Goal: Navigation & Orientation: Find specific page/section

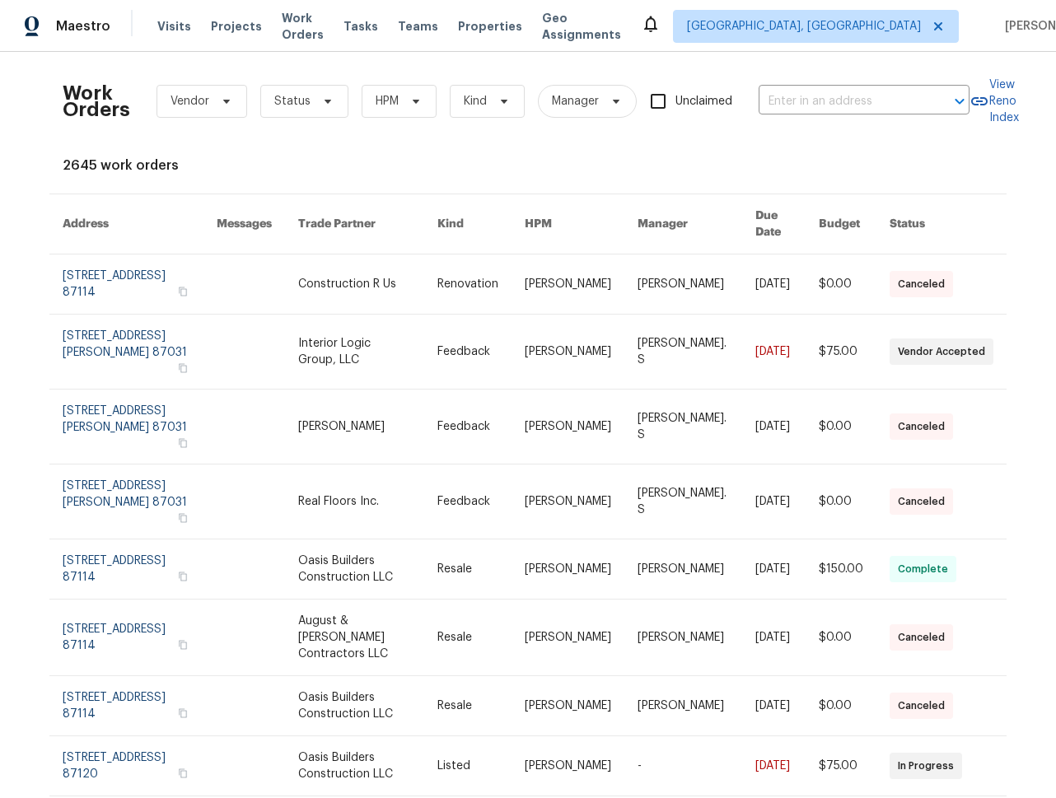
click at [194, 155] on div "Work Orders Vendor Status HPM Kind Manager Unclaimed ​ View Reno Index 2645 wor…" at bounding box center [528, 519] width 930 height 909
drag, startPoint x: 165, startPoint y: 161, endPoint x: 37, endPoint y: 164, distance: 127.6
click at [37, 164] on div "Work Orders Vendor Status HPM Kind Manager Unclaimed ​ View Reno Index 2645 wor…" at bounding box center [528, 425] width 1056 height 746
copy div "2645 work orders"
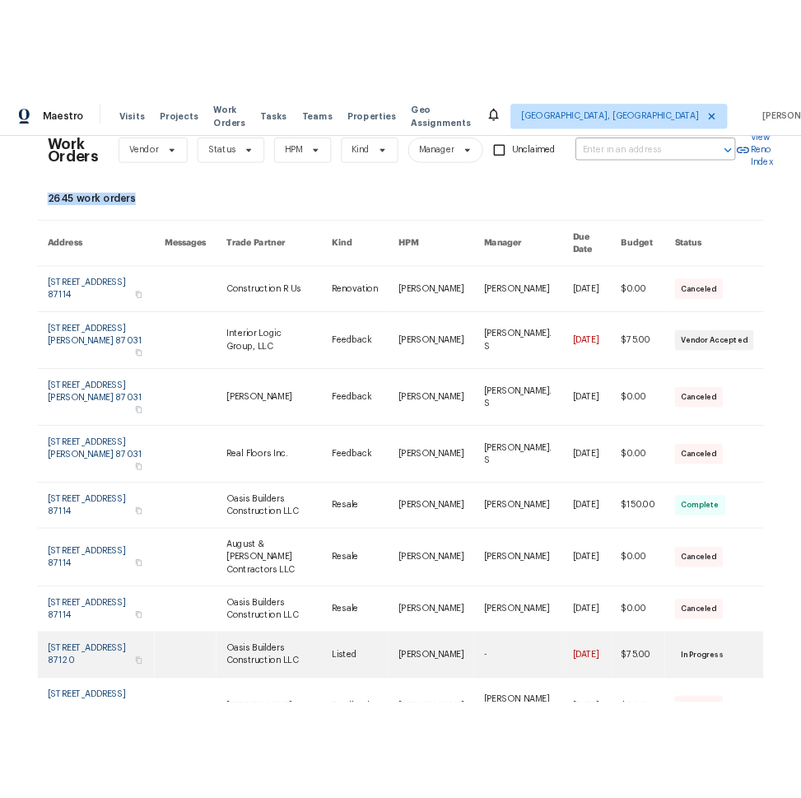
scroll to position [105, 0]
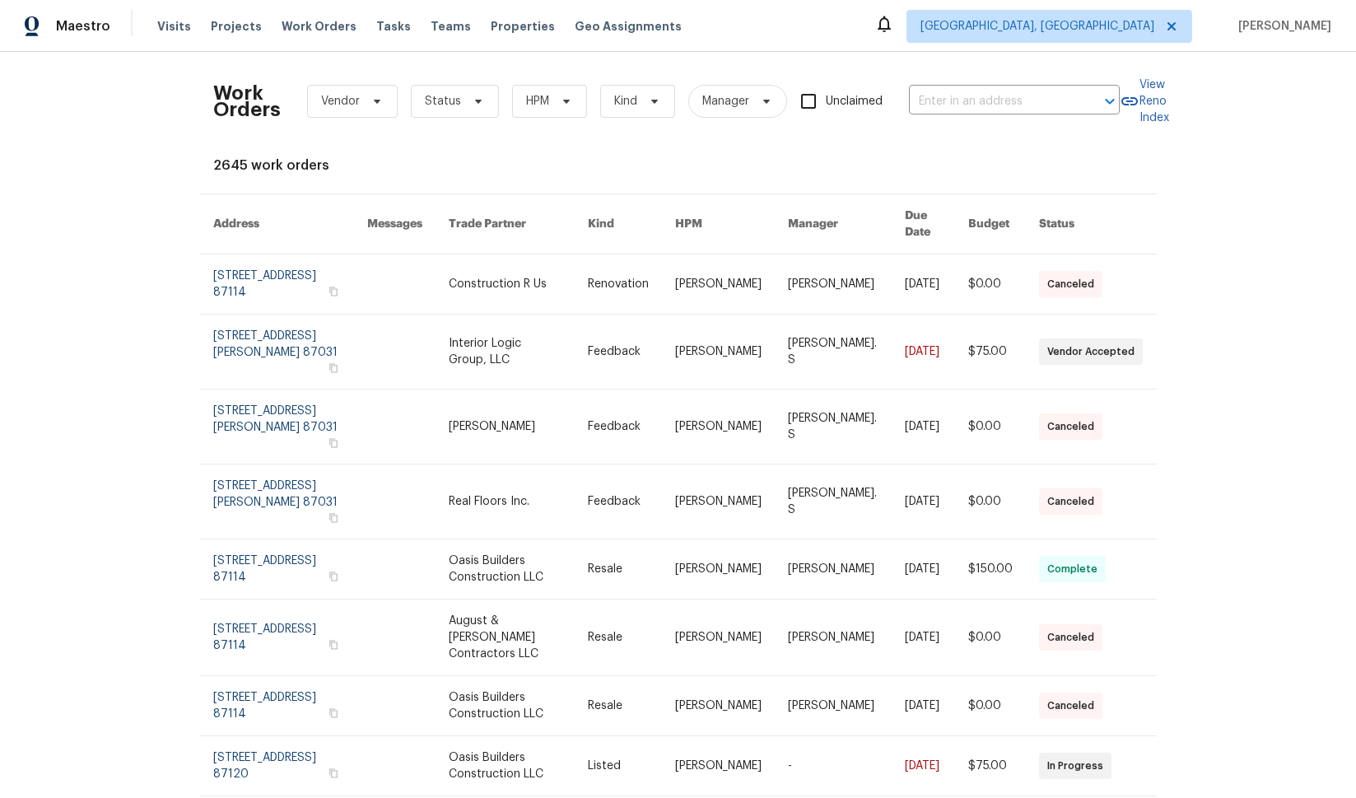
click at [147, 127] on div "Work Orders Vendor Status HPM Kind Manager Unclaimed ​ View Reno Index 2645 wor…" at bounding box center [678, 425] width 1356 height 746
